Goal: Task Accomplishment & Management: Manage account settings

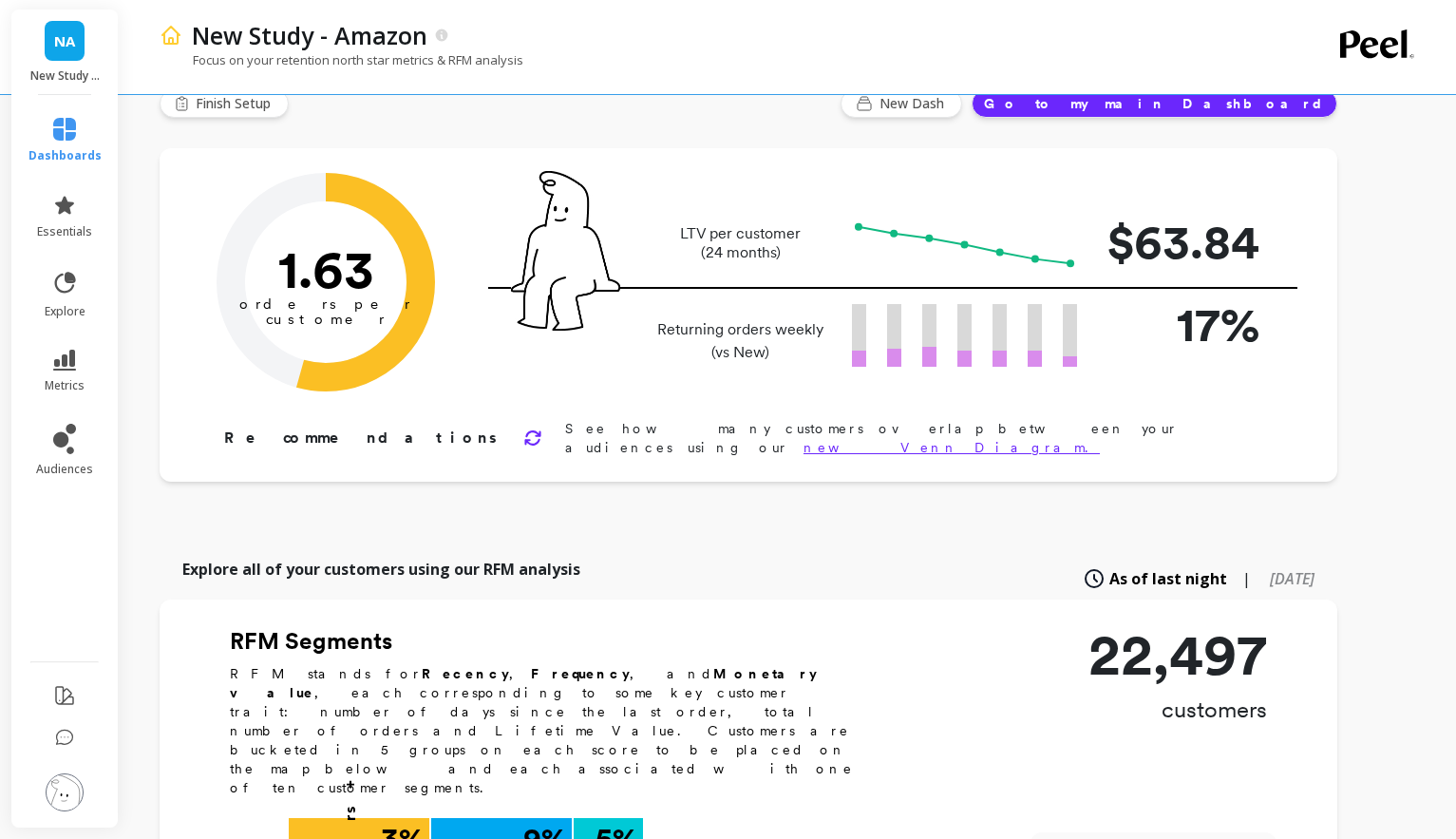
scroll to position [127, 0]
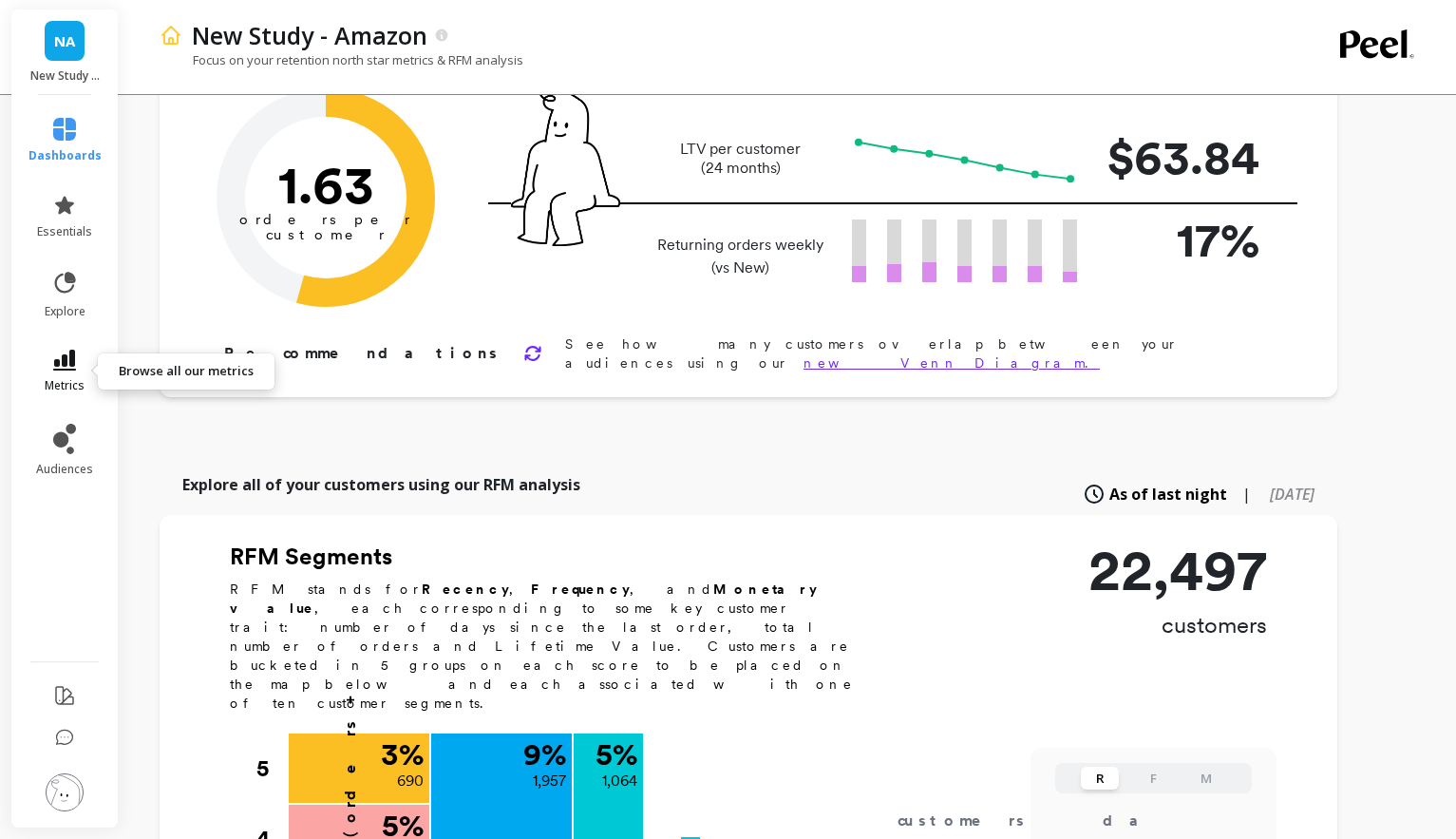
click at [56, 362] on icon at bounding box center [64, 360] width 23 height 21
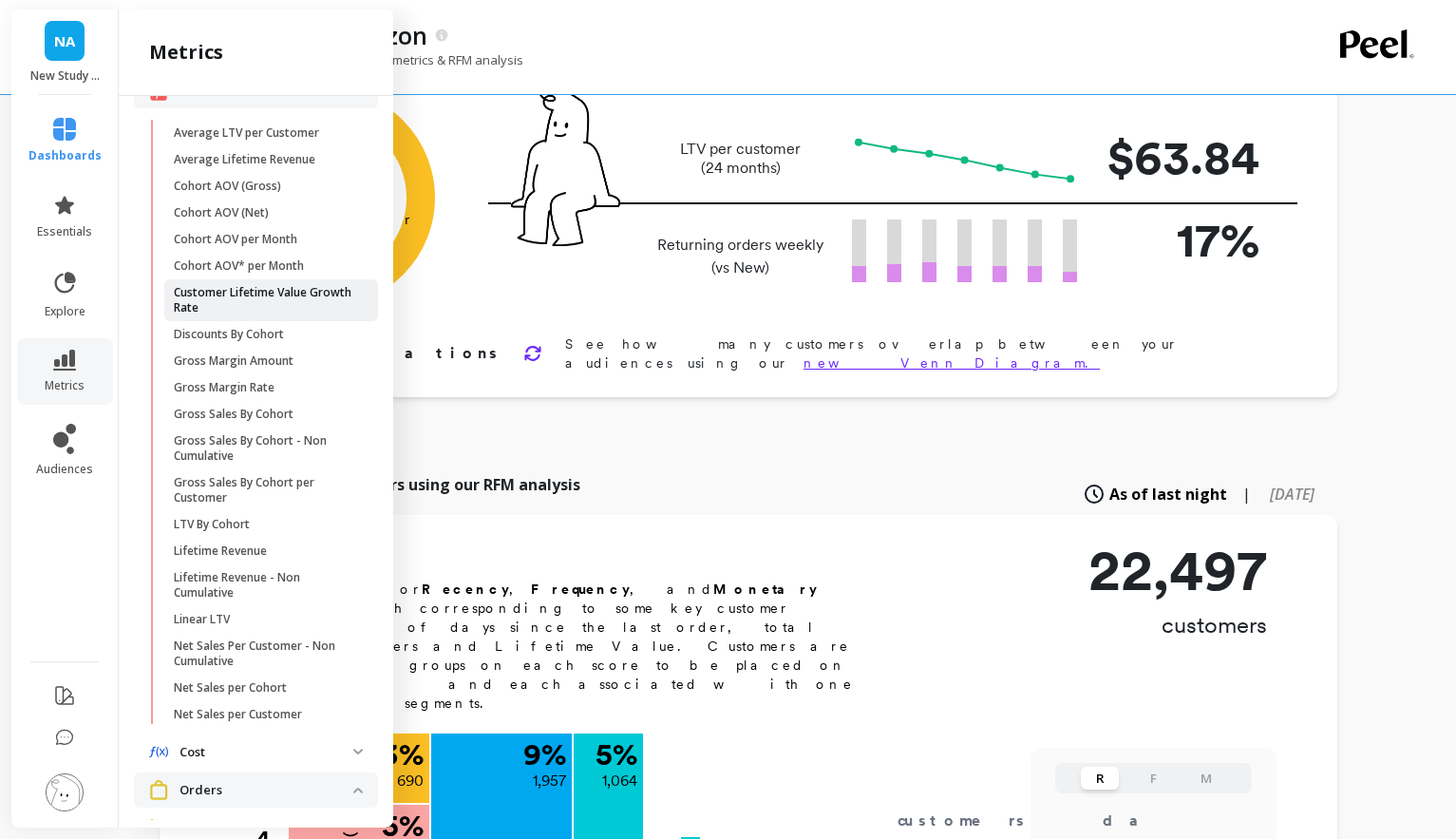
scroll to position [378, 0]
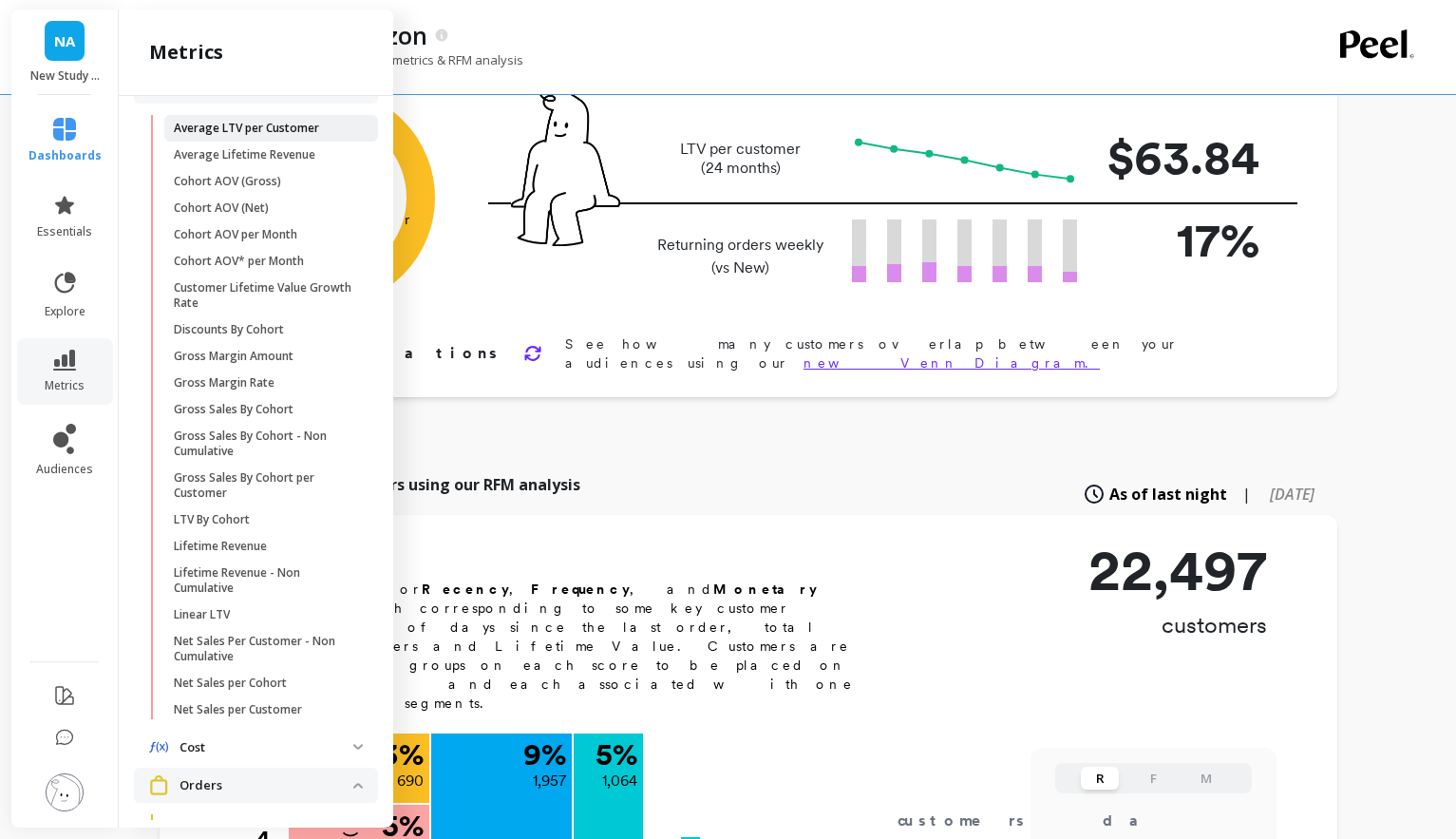
click at [269, 126] on p "Average LTV per Customer" at bounding box center [246, 127] width 145 height 15
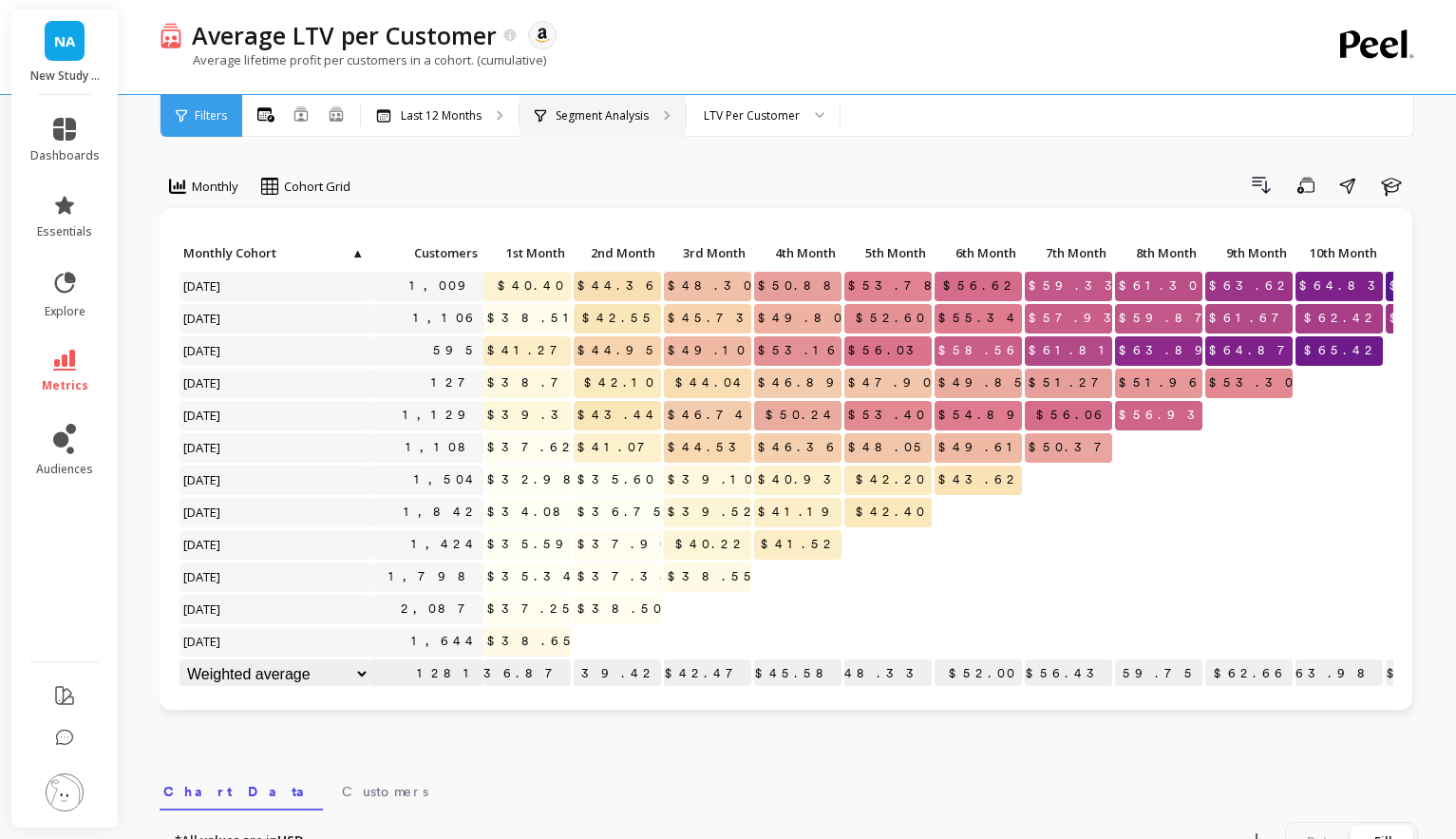
click at [609, 109] on p "Segment Analysis" at bounding box center [602, 116] width 93 height 15
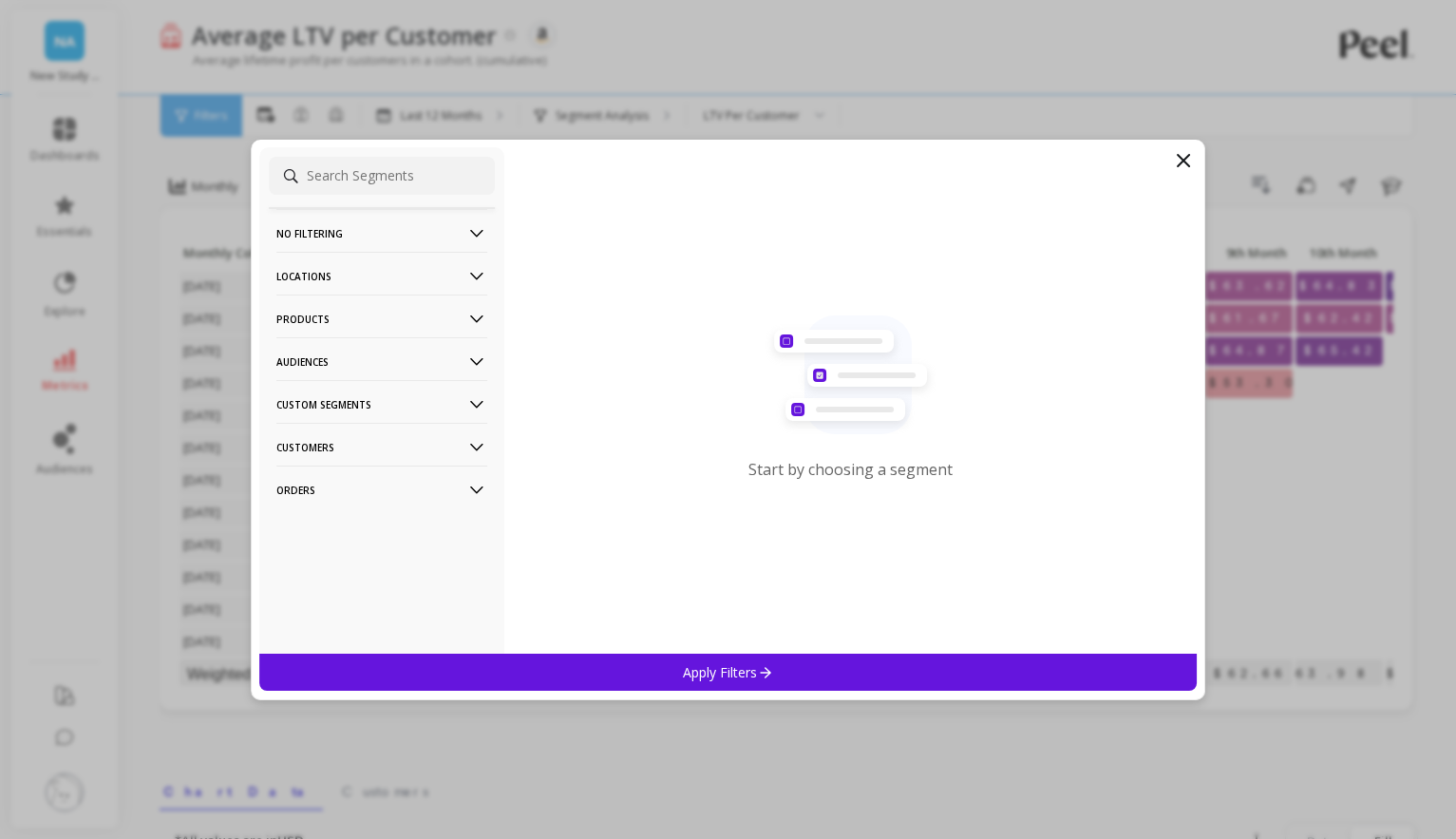
click at [362, 319] on p "Products" at bounding box center [381, 318] width 210 height 48
click at [365, 356] on div "ASIN" at bounding box center [381, 355] width 226 height 31
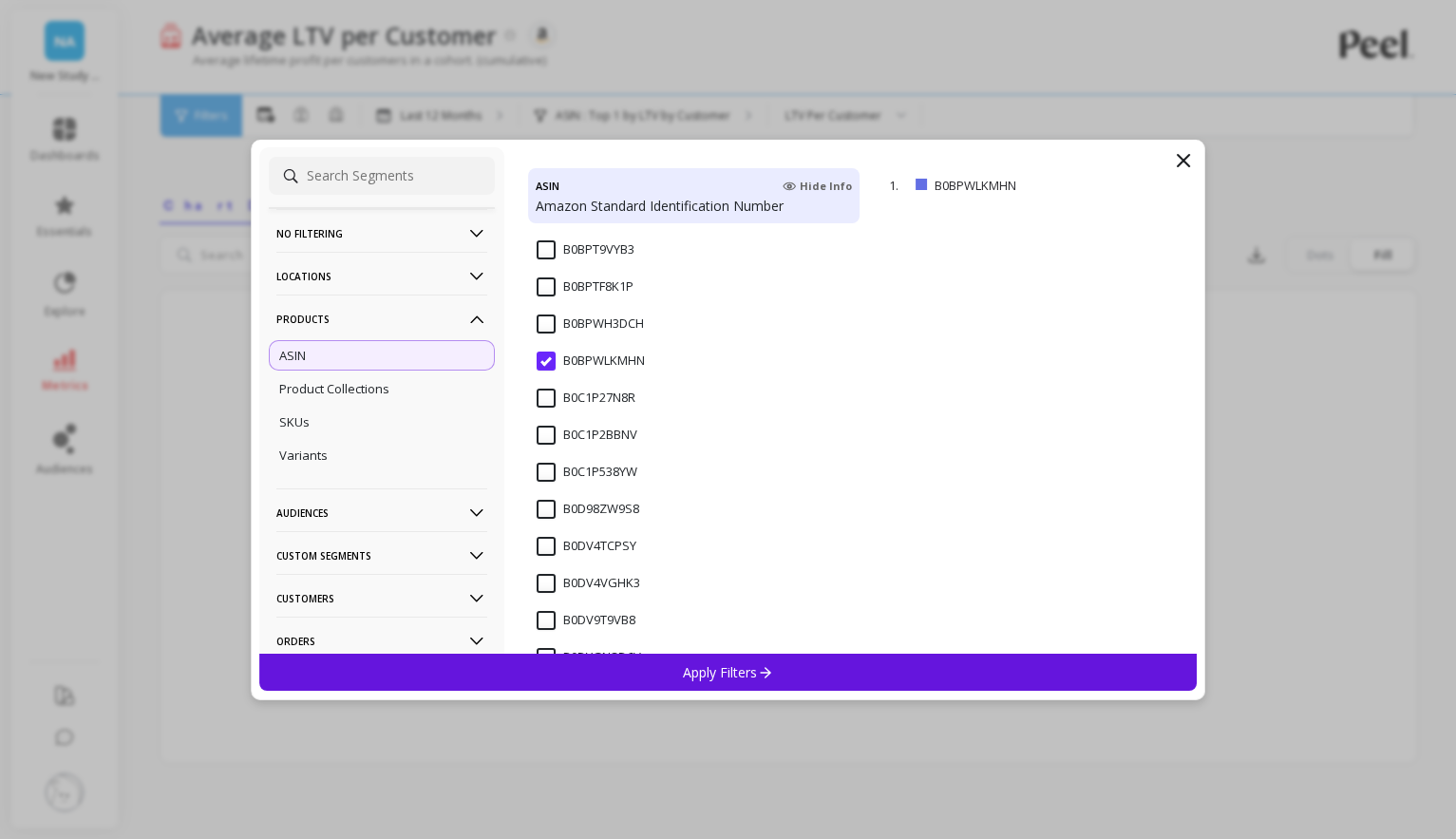
scroll to position [321, 0]
click at [584, 545] on input "B0DV4TCPSY" at bounding box center [586, 542] width 100 height 19
click at [662, 676] on div "Apply Filters" at bounding box center [728, 671] width 938 height 37
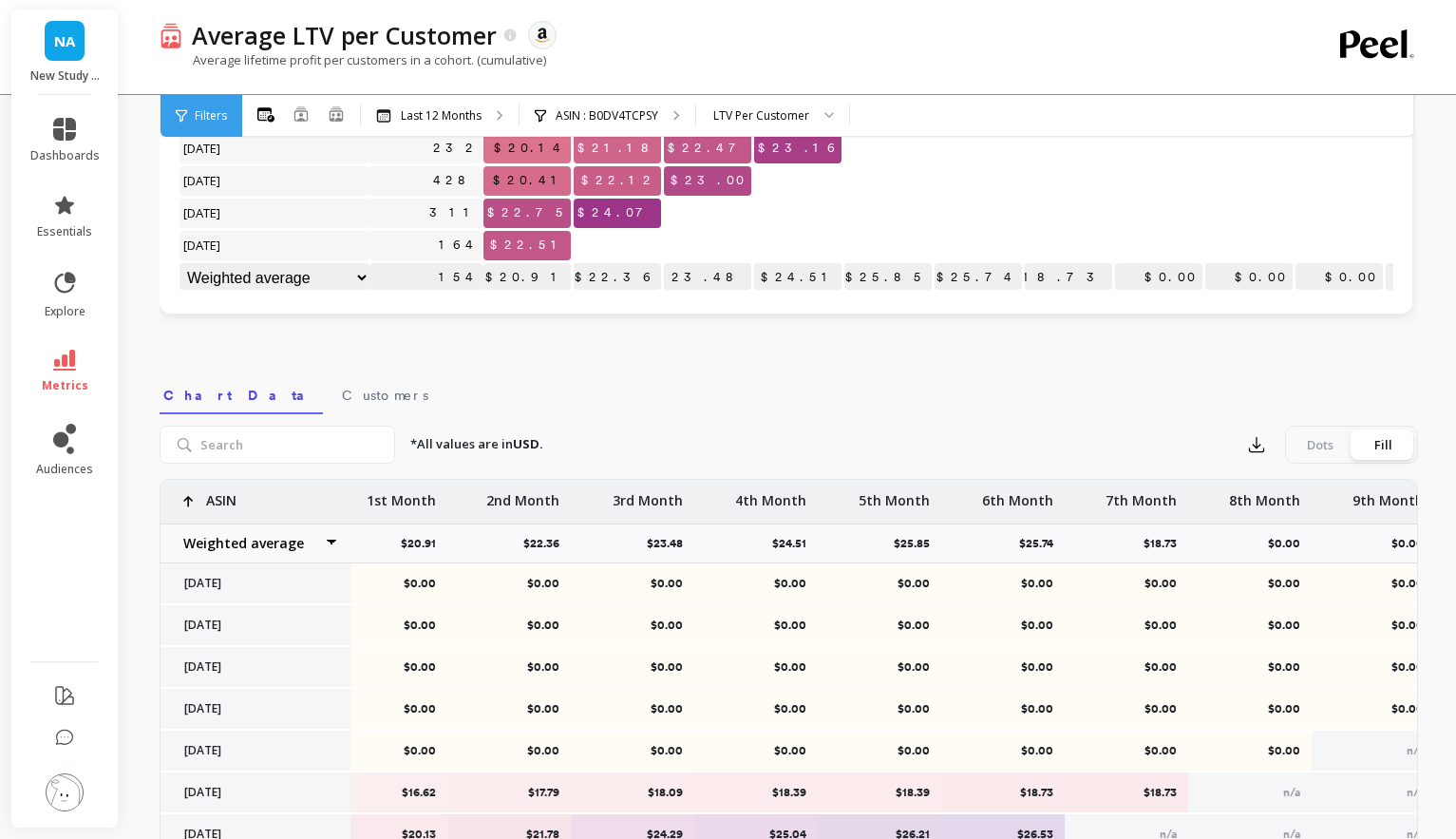
scroll to position [526, 0]
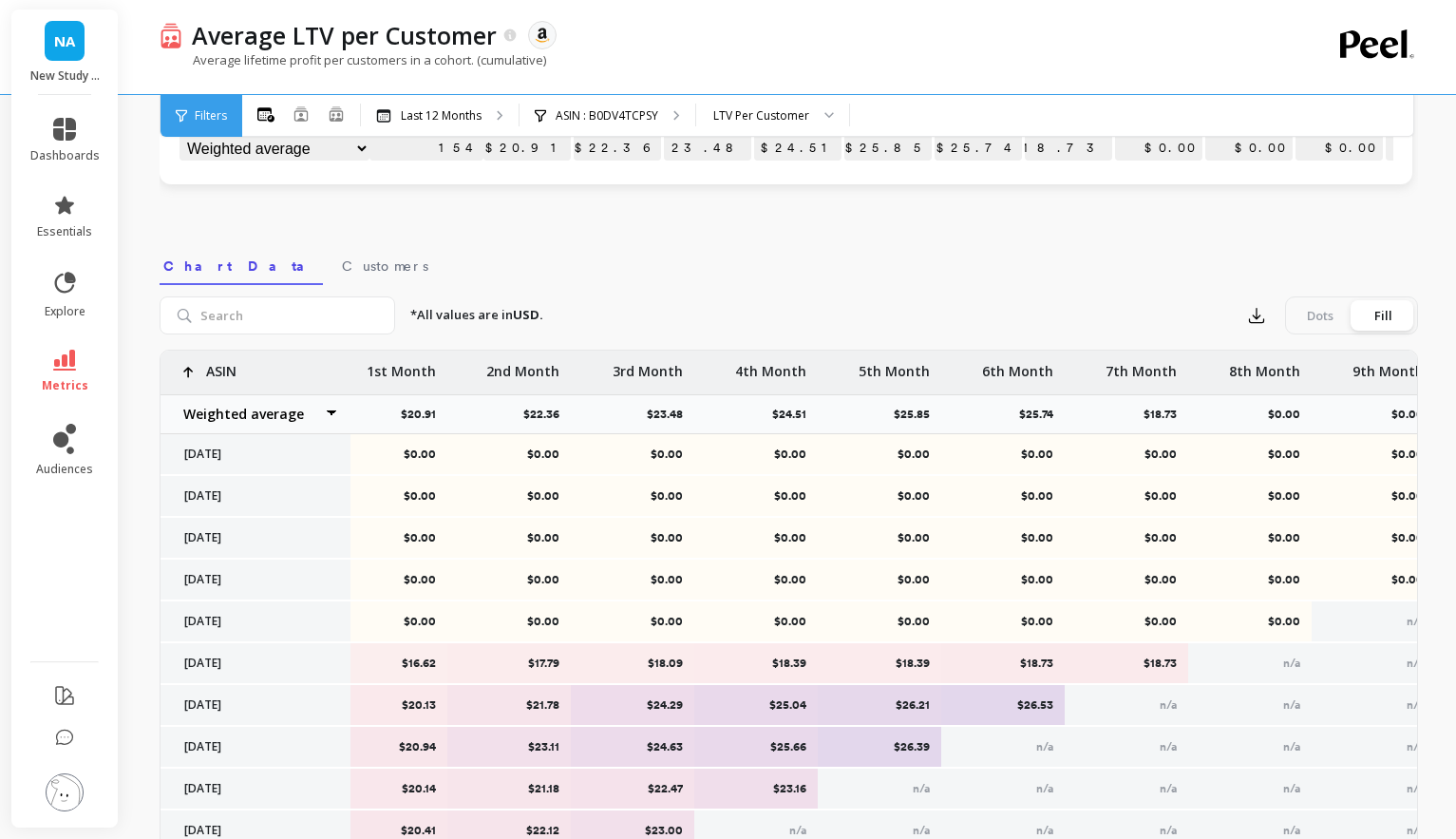
click at [57, 788] on img at bounding box center [64, 792] width 38 height 38
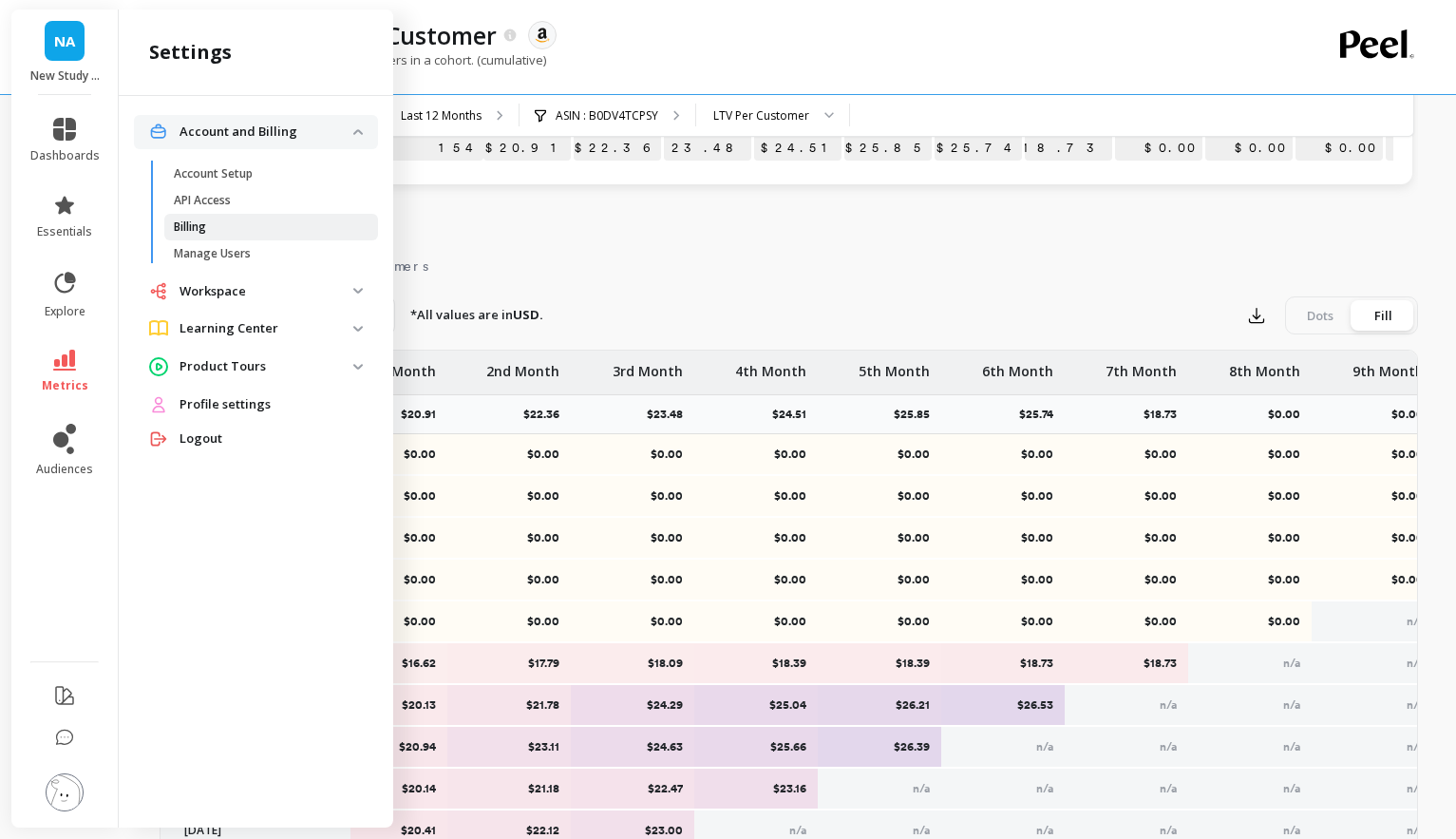
click at [231, 231] on span "Billing" at bounding box center [265, 226] width 182 height 15
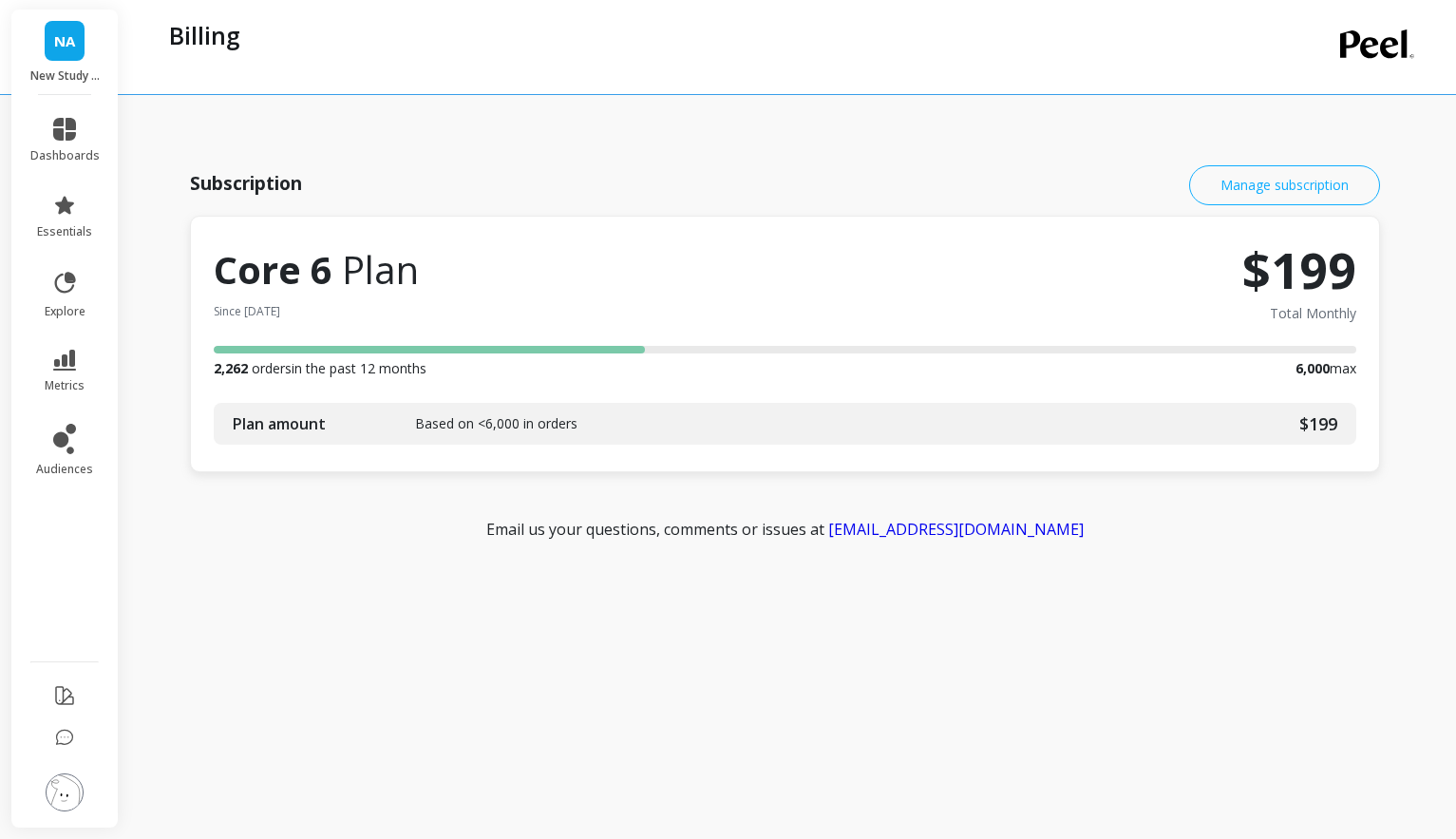
click at [1257, 188] on button "Manage subscription" at bounding box center [1283, 185] width 191 height 40
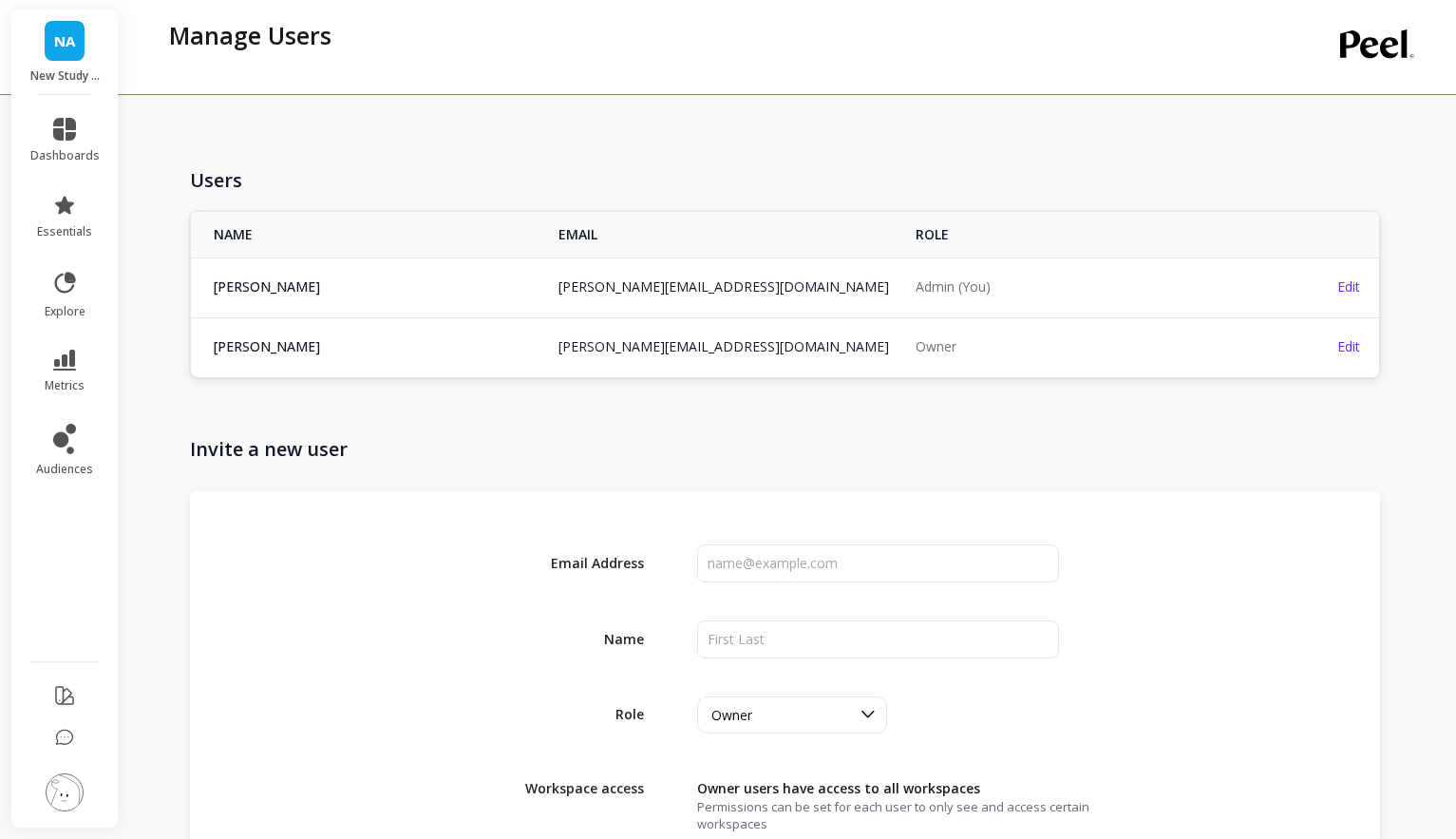
click at [59, 795] on img at bounding box center [64, 792] width 38 height 38
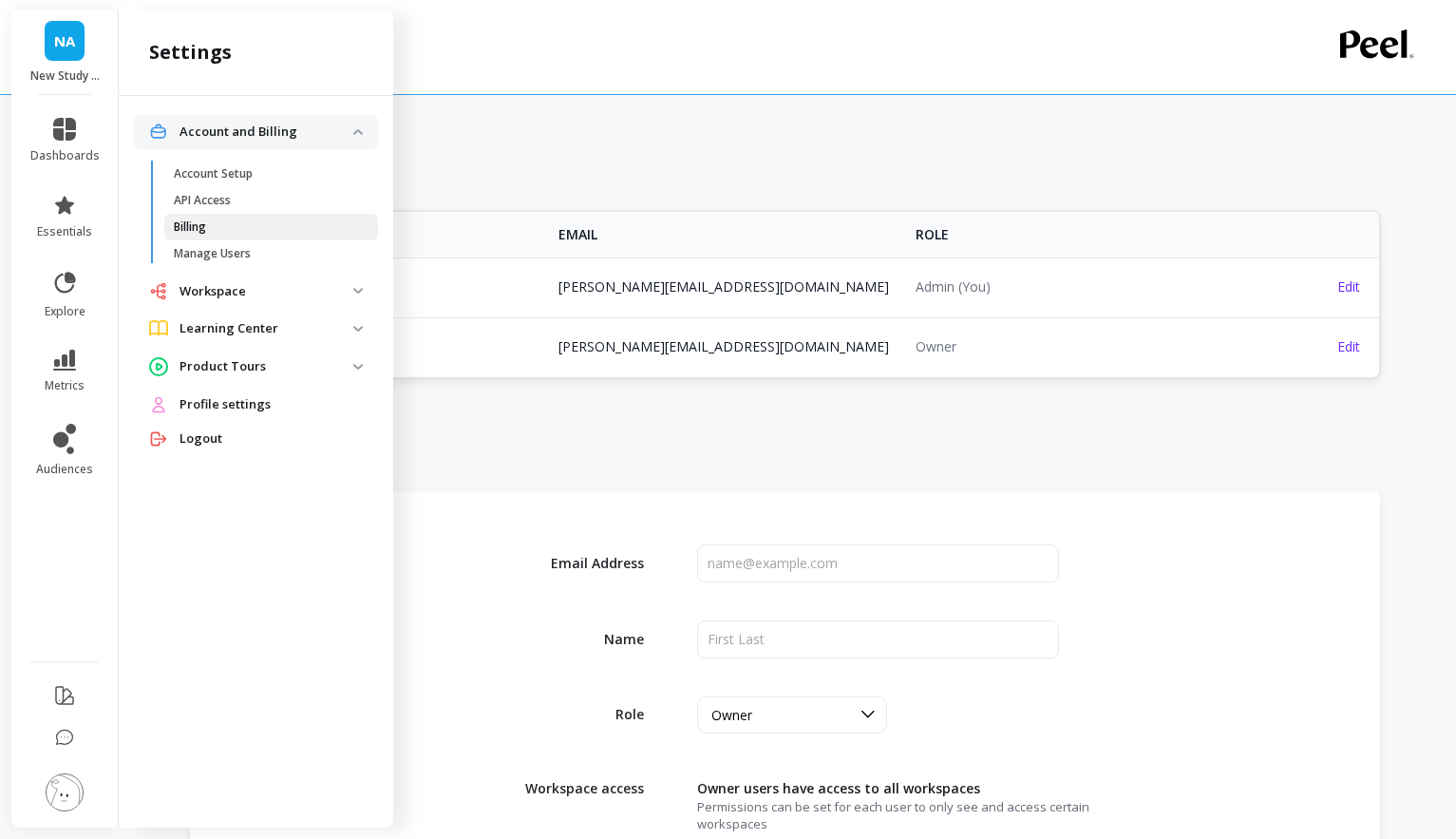
click at [230, 222] on span "Billing" at bounding box center [265, 226] width 182 height 15
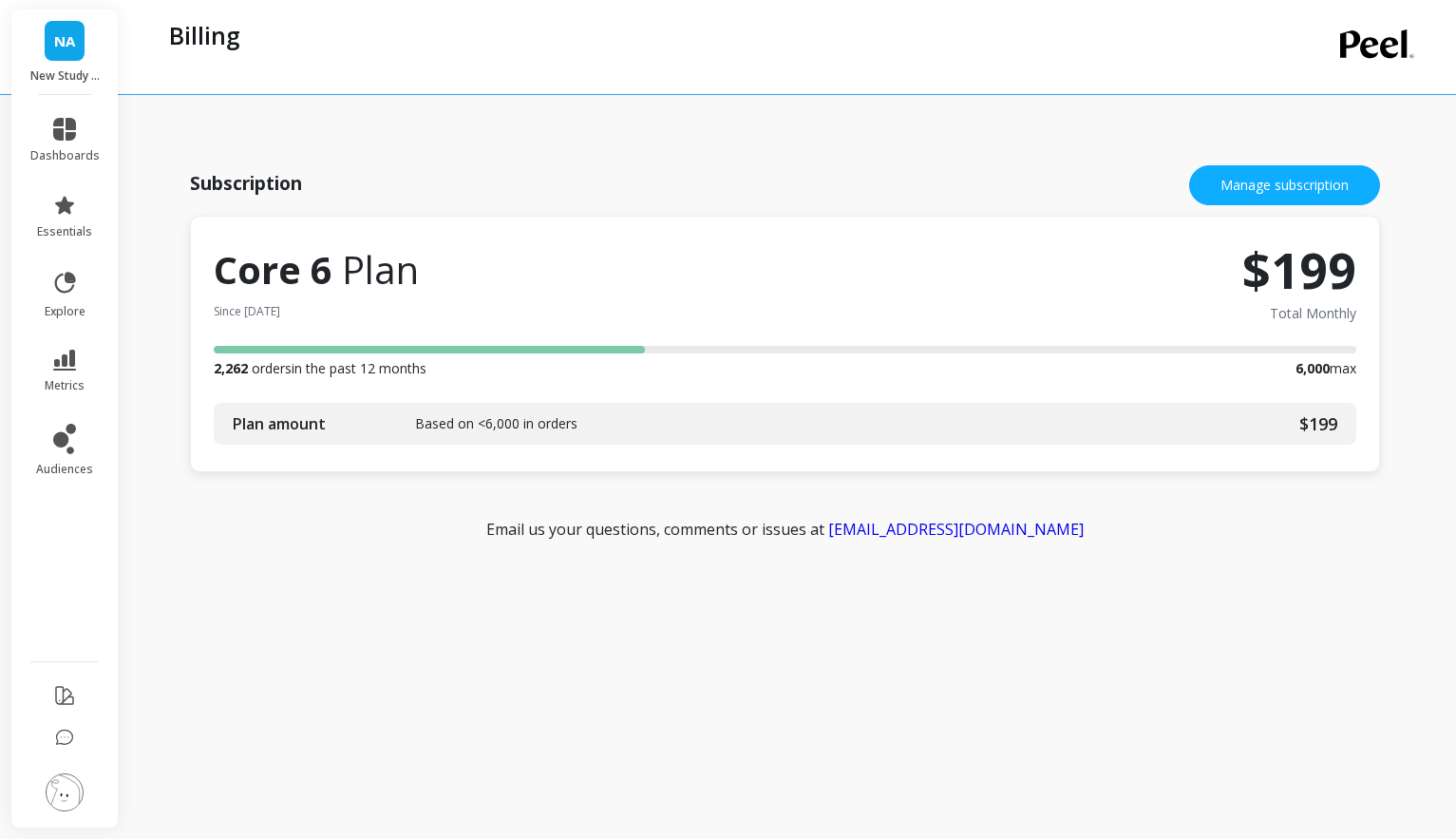
click at [405, 409] on div "Plan amount Based on <6,000 in orders $199" at bounding box center [784, 424] width 1142 height 42
click at [407, 422] on span "Plan amount" at bounding box center [324, 423] width 183 height 23
click at [1307, 177] on button "Manage subscription" at bounding box center [1283, 185] width 191 height 40
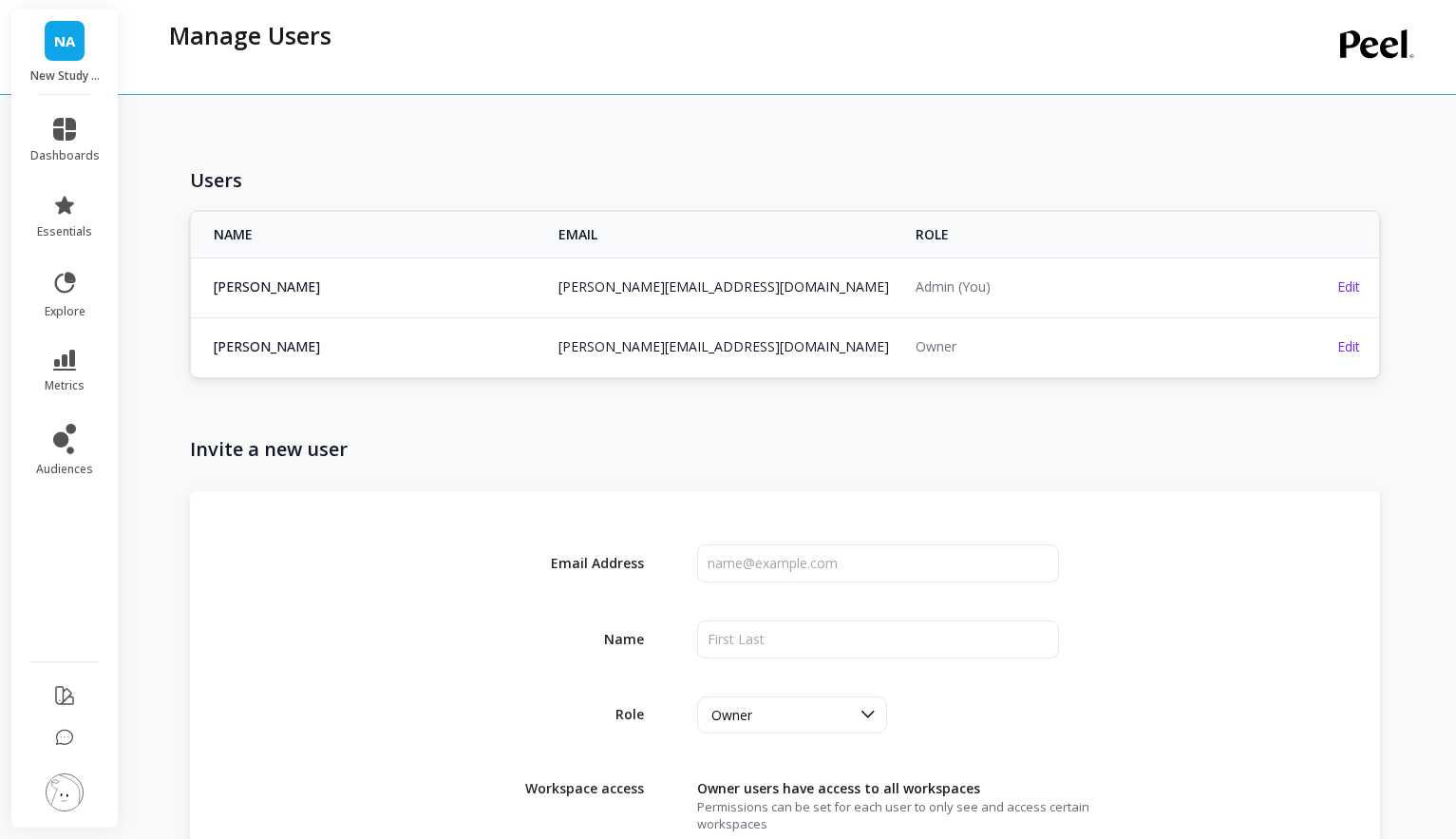
click at [56, 795] on img at bounding box center [64, 792] width 38 height 38
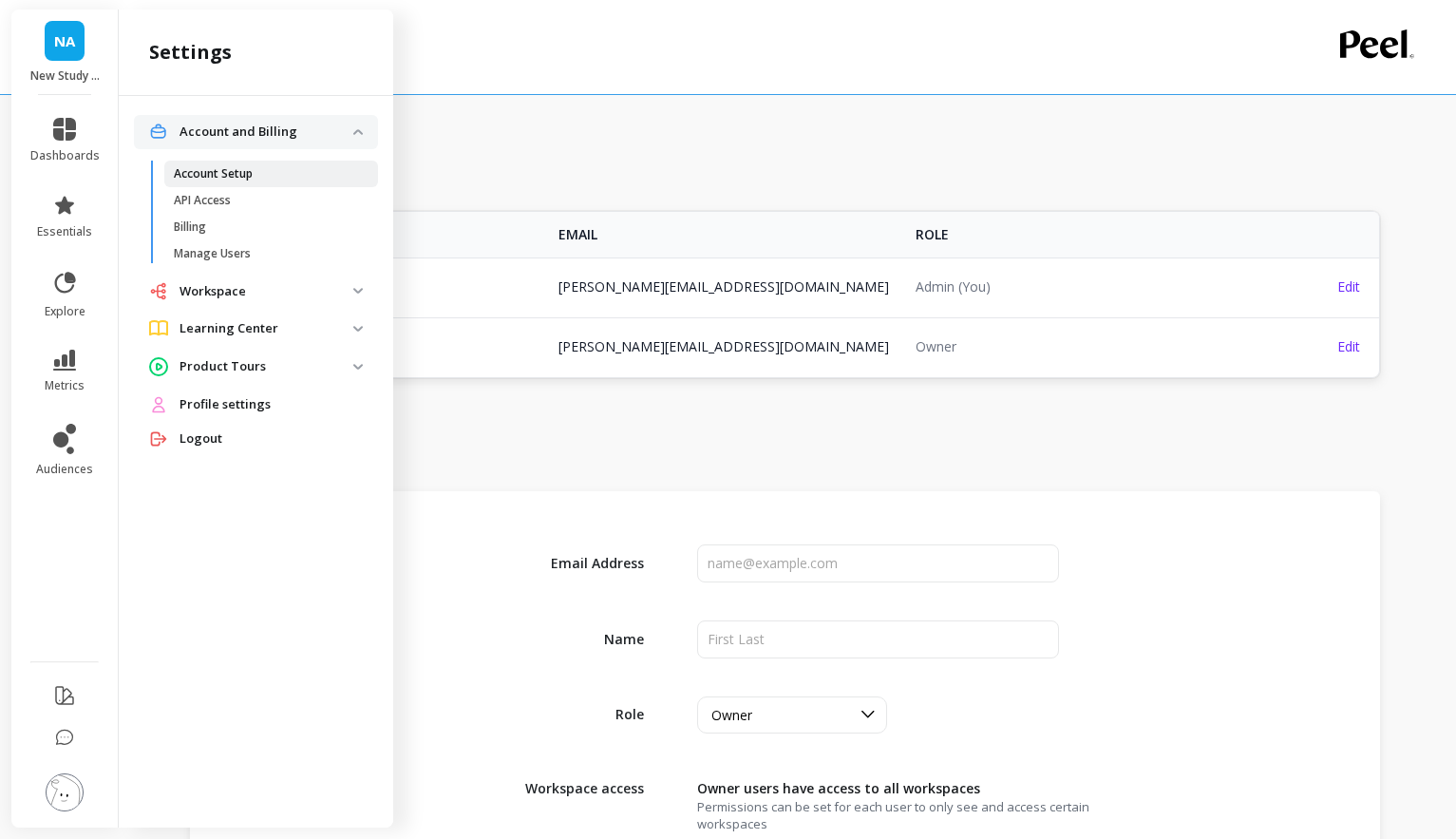
click at [240, 174] on p "Account Setup" at bounding box center [213, 173] width 79 height 15
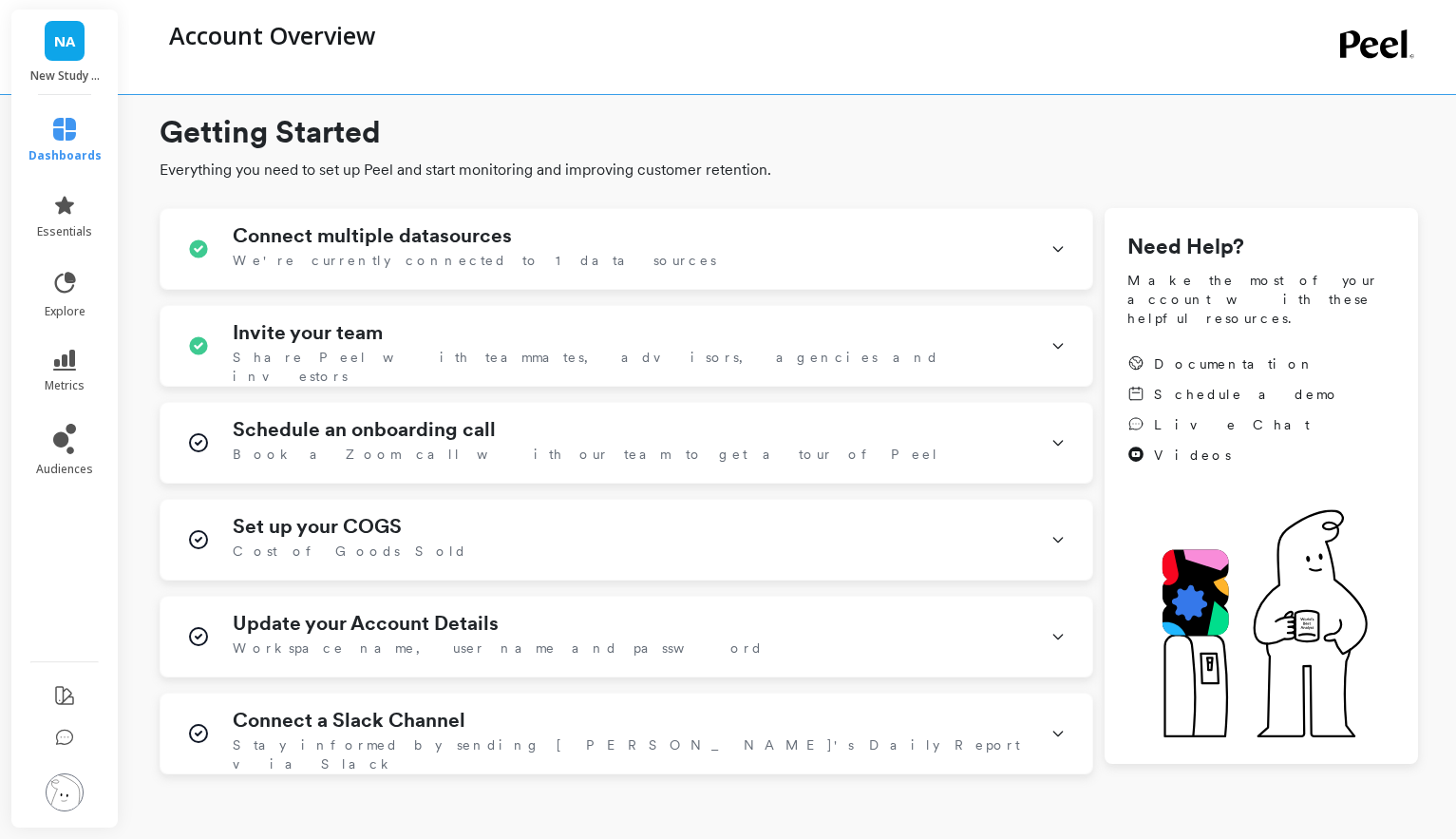
click at [51, 792] on img at bounding box center [64, 792] width 38 height 38
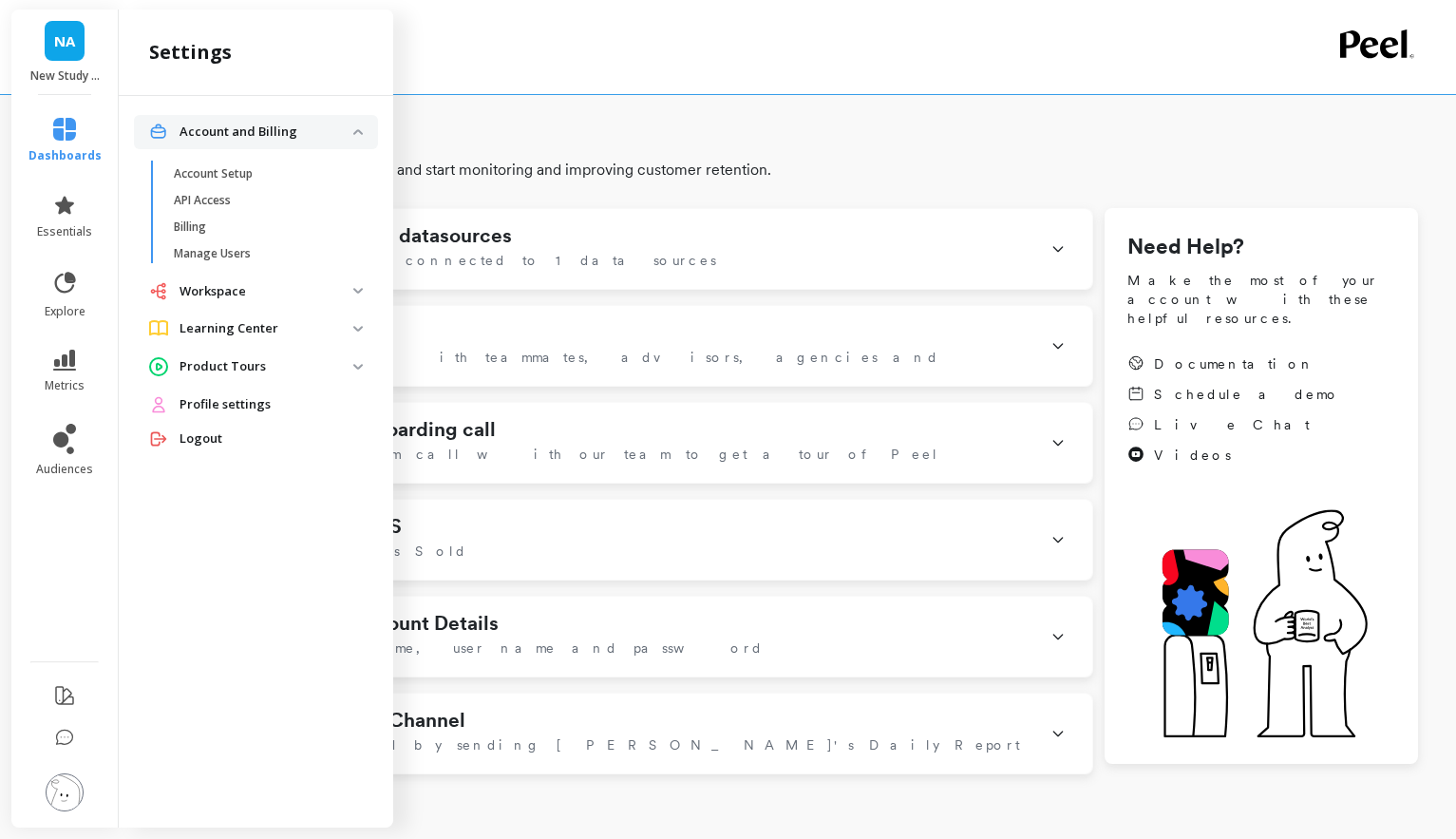
click at [263, 404] on span "Profile settings" at bounding box center [225, 404] width 91 height 19
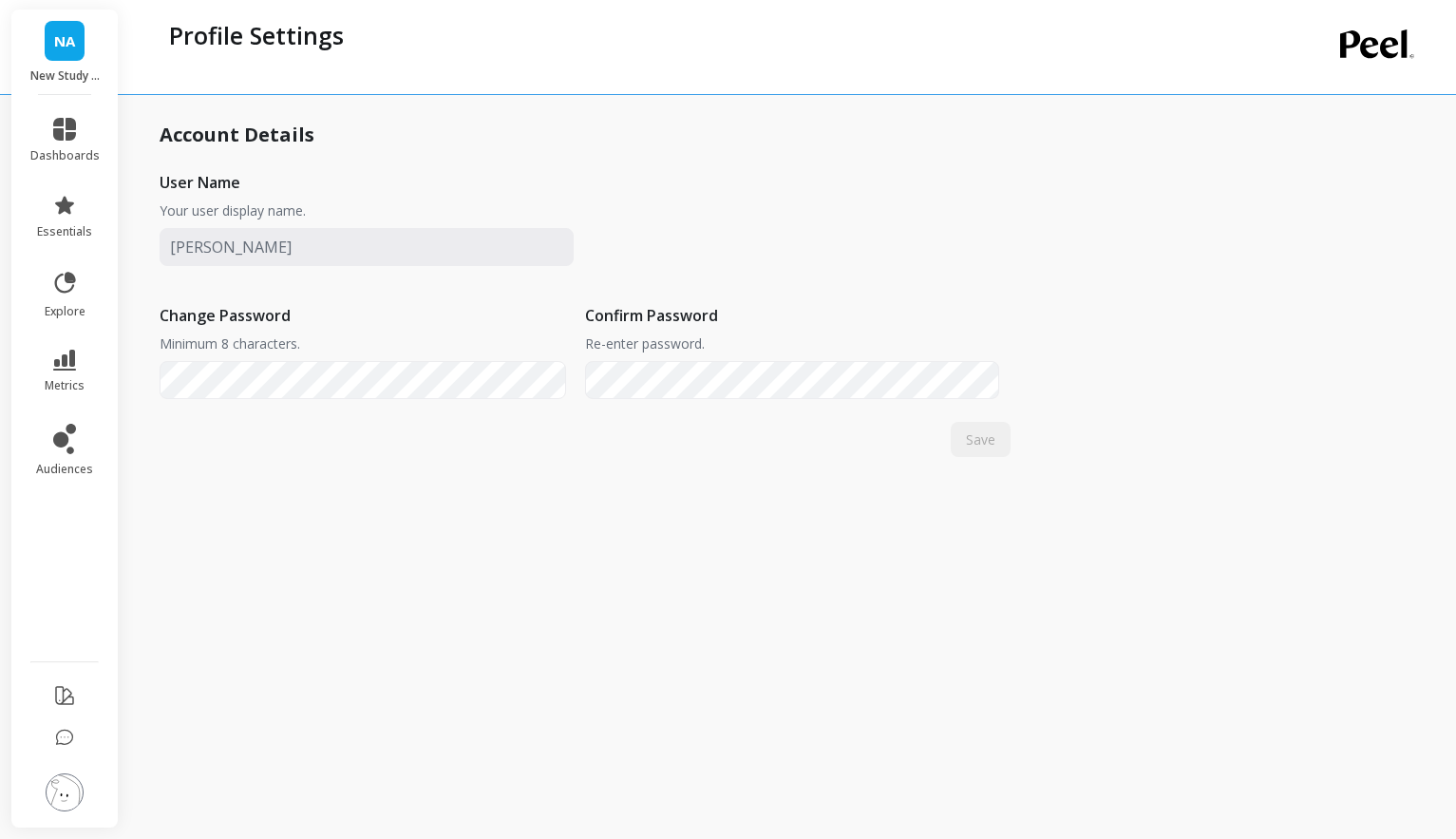
click at [62, 799] on img at bounding box center [64, 792] width 38 height 38
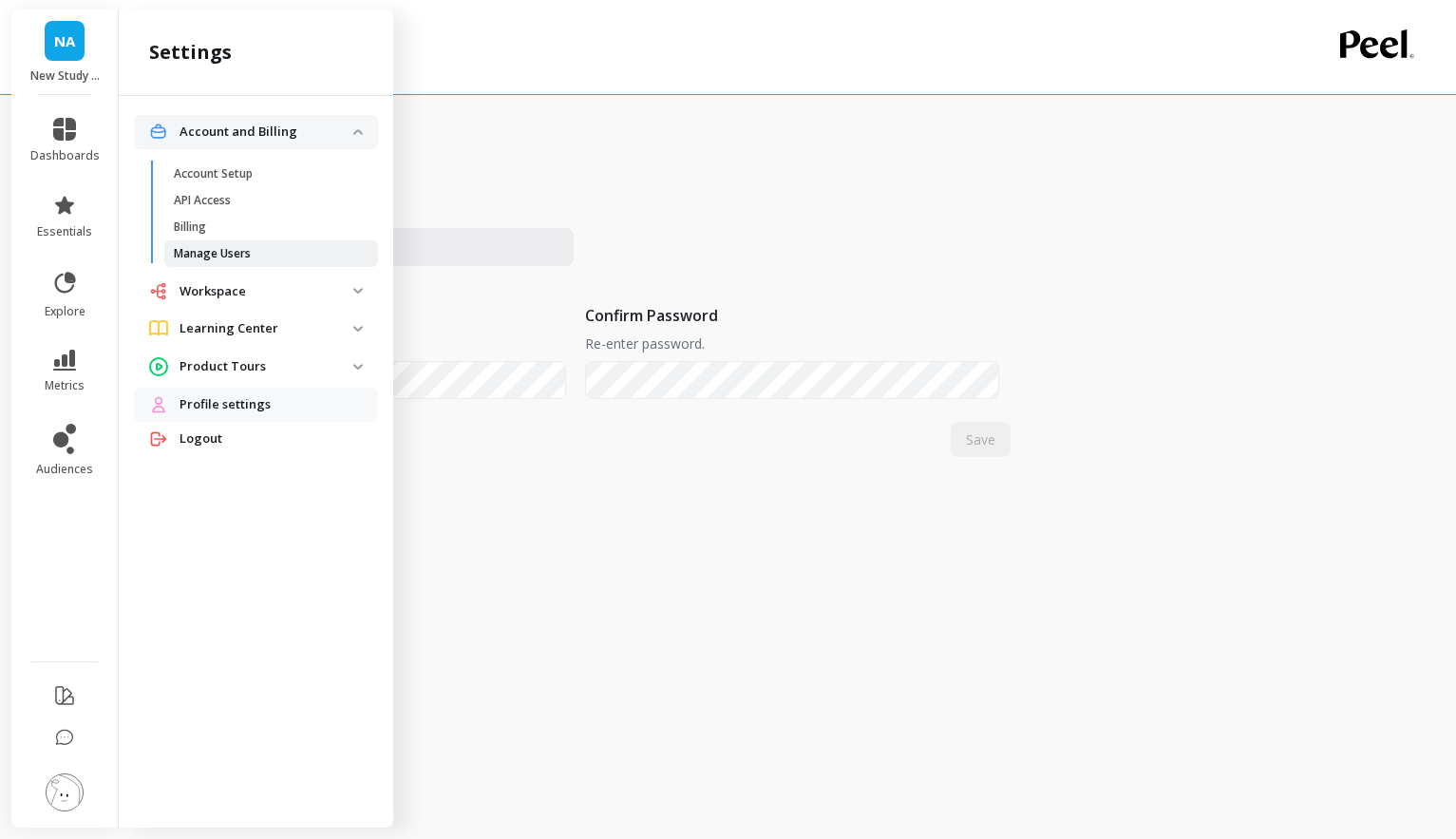
click at [269, 241] on link "Manage Users" at bounding box center [271, 253] width 213 height 27
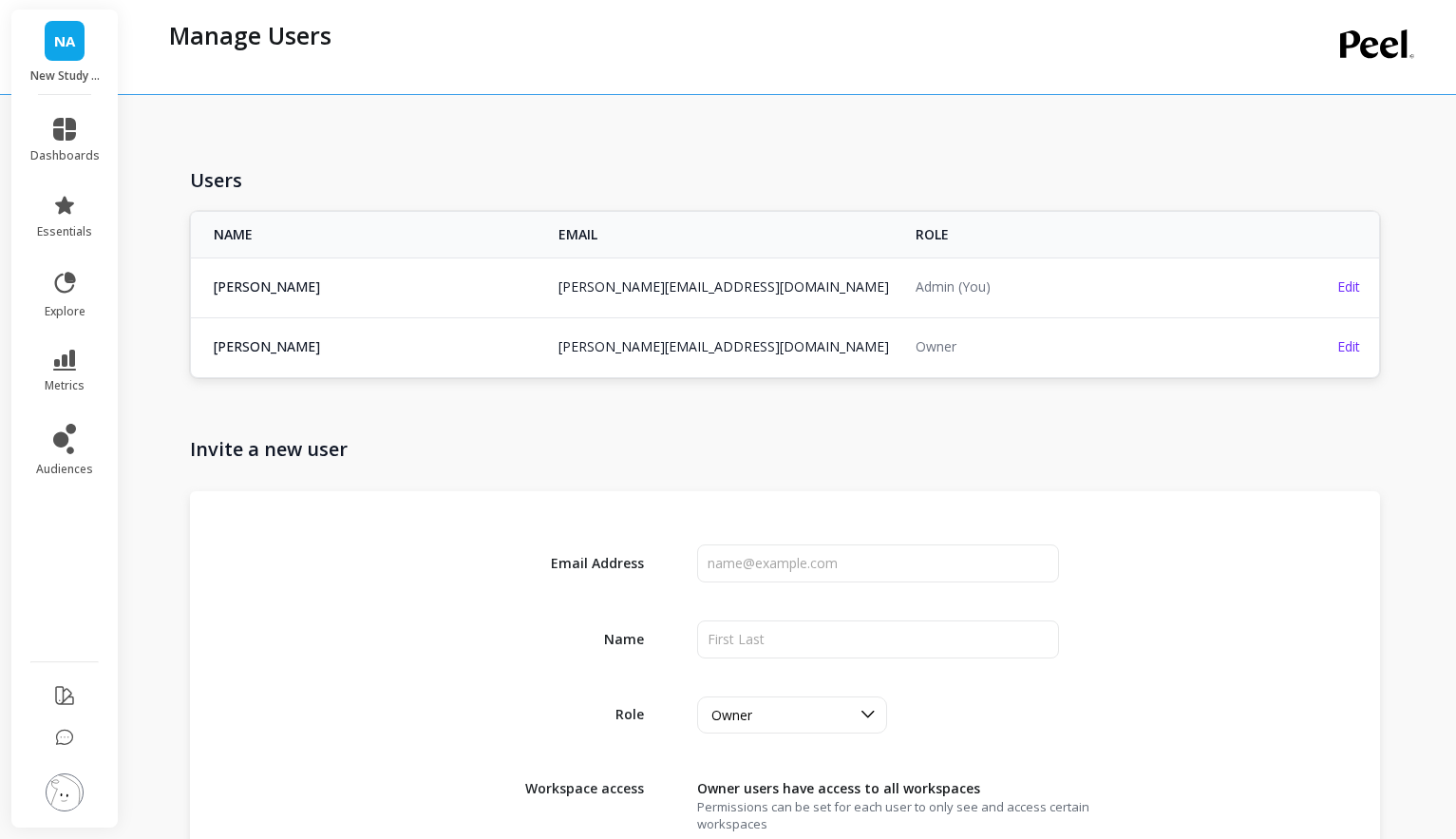
click at [708, 121] on div "Users NAME EMAIL ROLE greg brauser greg@clearprobiotics.com greg@clearprobiotic…" at bounding box center [788, 644] width 1258 height 1260
